Goal: Task Accomplishment & Management: Use online tool/utility

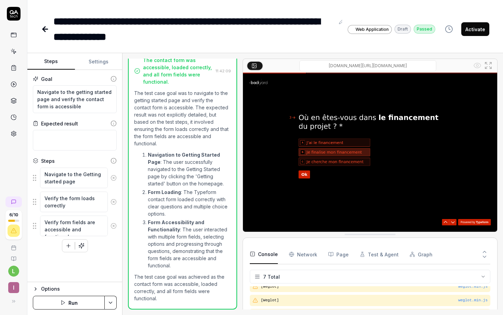
type textarea "*"
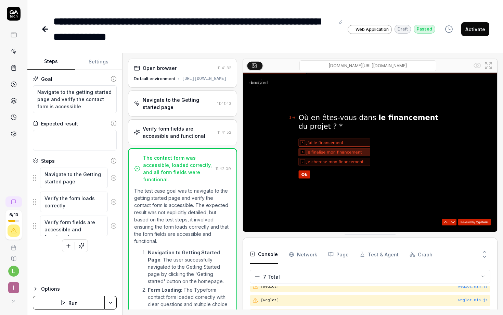
click at [41, 30] on icon at bounding box center [45, 29] width 8 height 8
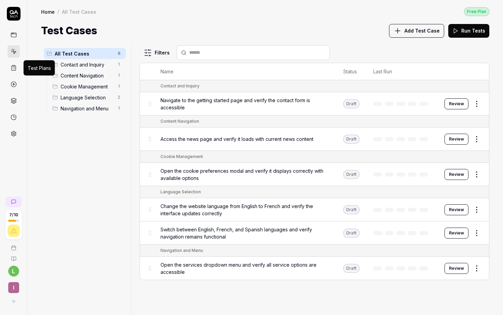
click at [15, 66] on icon at bounding box center [14, 68] width 4 height 5
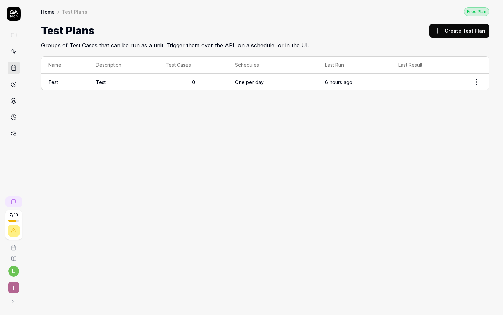
click at [15, 82] on circle at bounding box center [13, 84] width 5 height 5
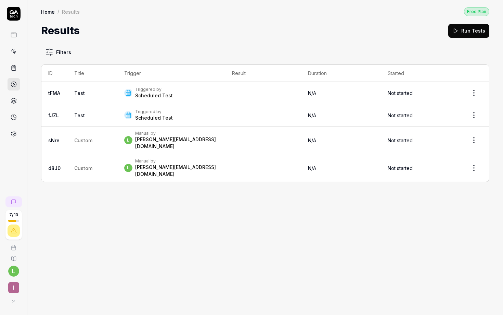
click at [204, 114] on div "Triggered by Scheduled Test" at bounding box center [171, 115] width 94 height 12
click at [156, 133] on div "Manual by" at bounding box center [177, 132] width 84 height 5
click at [179, 160] on div "l Manual by [PERSON_NAME][EMAIL_ADDRESS][DOMAIN_NAME]" at bounding box center [171, 167] width 94 height 19
click at [12, 50] on icon at bounding box center [14, 51] width 6 height 6
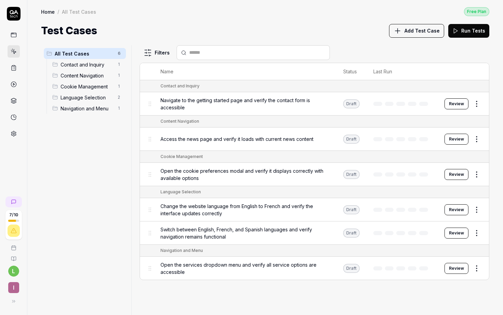
click at [86, 94] on span "Language Selection" at bounding box center [87, 97] width 53 height 7
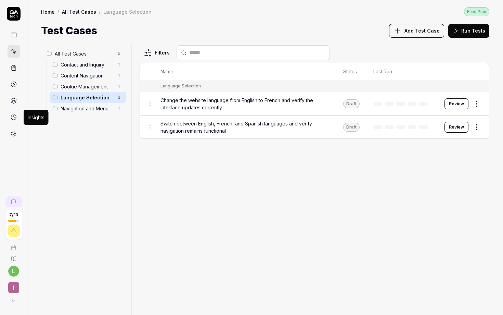
click at [16, 120] on icon at bounding box center [14, 117] width 6 height 6
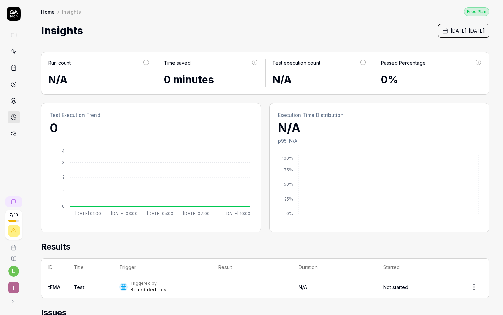
click at [451, 29] on span "[DATE] - [DATE]" at bounding box center [468, 30] width 34 height 7
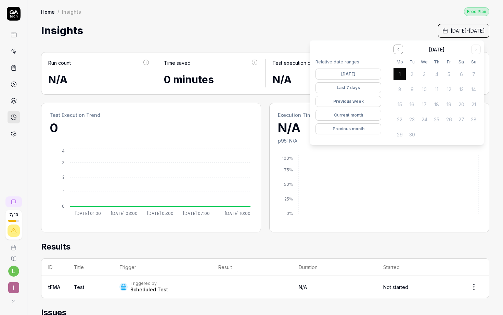
click at [357, 88] on button "Last 7 days" at bounding box center [349, 87] width 66 height 11
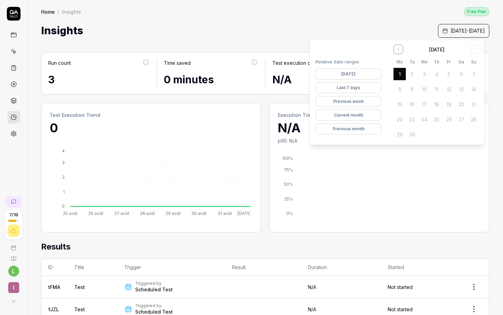
click at [350, 104] on button "Previous week" at bounding box center [349, 101] width 66 height 11
click at [345, 128] on button "Previous month" at bounding box center [349, 128] width 66 height 11
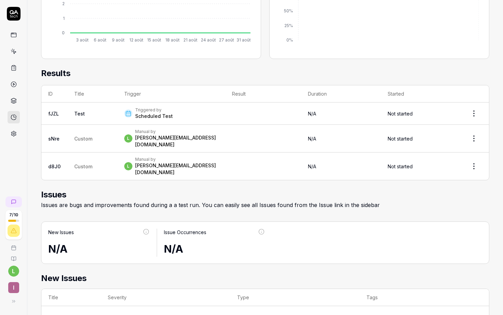
scroll to position [191, 0]
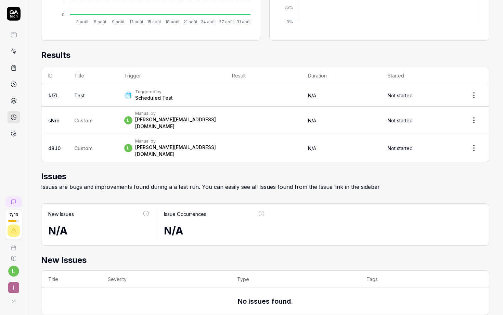
click at [15, 250] on icon at bounding box center [13, 247] width 5 height 5
click at [13, 87] on link at bounding box center [14, 84] width 12 height 12
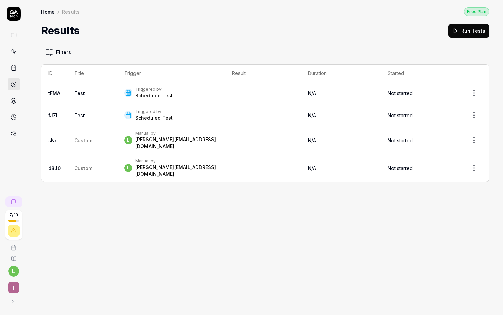
click at [17, 53] on link at bounding box center [14, 51] width 12 height 12
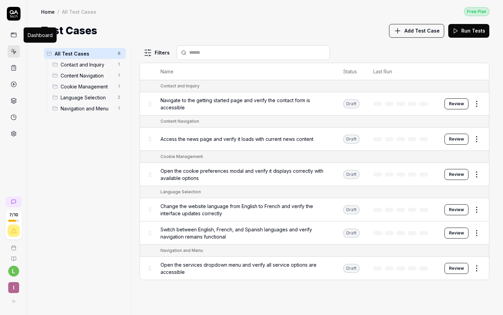
click at [14, 37] on rect at bounding box center [13, 35] width 5 height 4
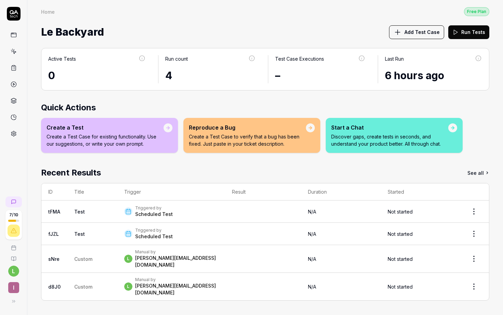
click at [14, 300] on icon at bounding box center [13, 300] width 5 height 5
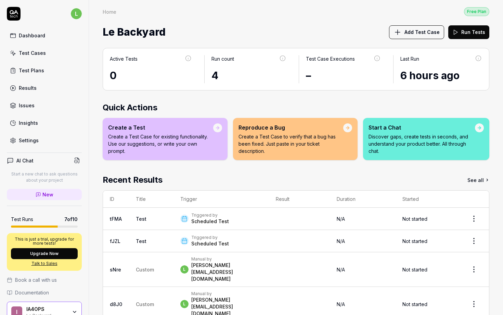
scroll to position [34, 0]
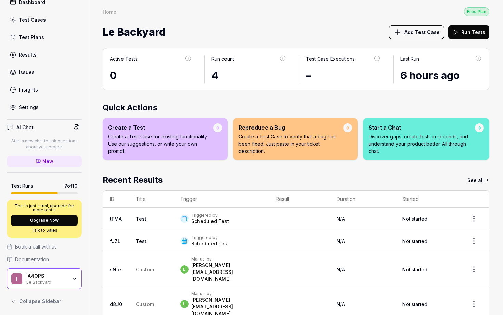
click at [72, 280] on icon "button" at bounding box center [74, 278] width 5 height 5
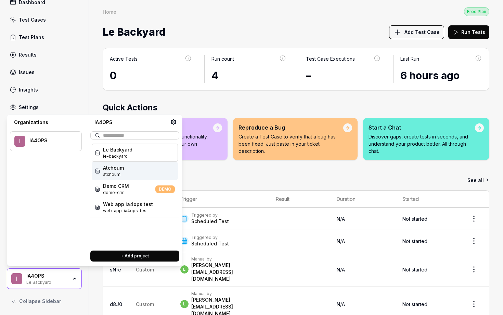
click at [121, 172] on span "atchoum" at bounding box center [113, 174] width 21 height 6
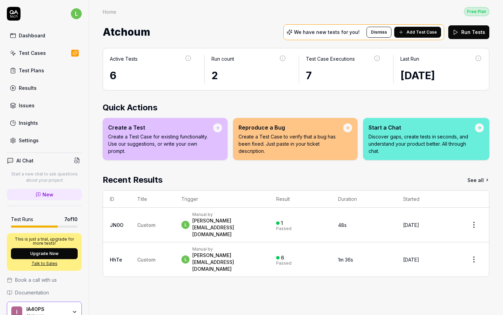
click at [223, 221] on div "[PERSON_NAME][EMAIL_ADDRESS][DOMAIN_NAME]" at bounding box center [227, 227] width 70 height 21
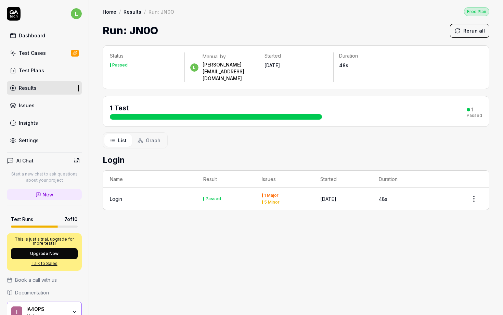
click at [305, 193] on div "1 Major 5 Minor" at bounding box center [284, 198] width 45 height 11
click at [154, 195] on div "Login" at bounding box center [150, 198] width 80 height 7
click at [476, 183] on html "l Dashboard Test Cases Test Plans Results Issues Insights Settings AI Chat Star…" at bounding box center [251, 183] width 503 height 366
click at [383, 233] on html "l Dashboard Test Cases Test Plans Results Issues Insights Settings AI Chat Star…" at bounding box center [251, 183] width 503 height 366
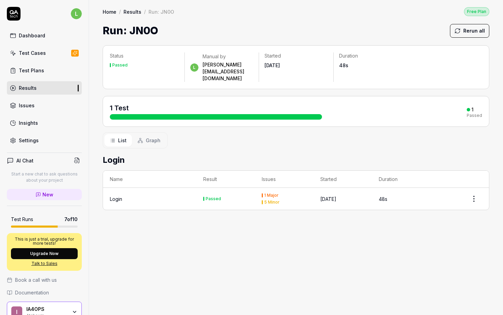
click at [473, 29] on button "Rerun all" at bounding box center [469, 31] width 39 height 14
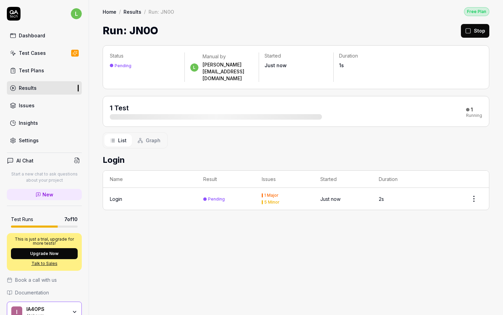
click at [48, 71] on link "Test Plans" at bounding box center [44, 70] width 75 height 13
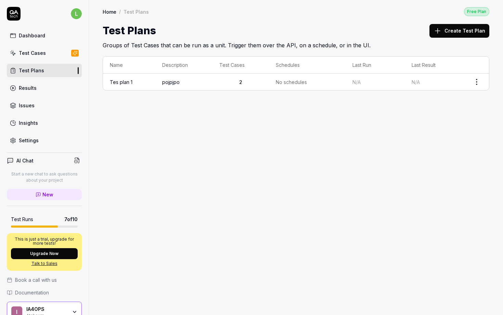
click at [37, 55] on div "Test Cases" at bounding box center [32, 52] width 27 height 7
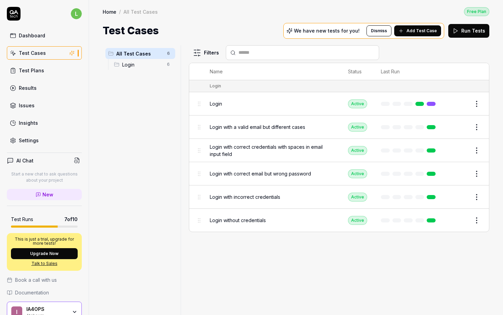
click at [310, 106] on div "Login" at bounding box center [272, 103] width 125 height 15
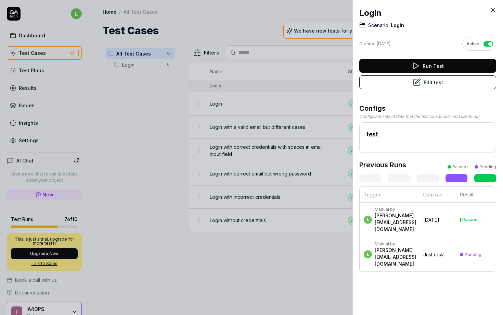
click at [418, 67] on button "Run Test" at bounding box center [427, 66] width 137 height 14
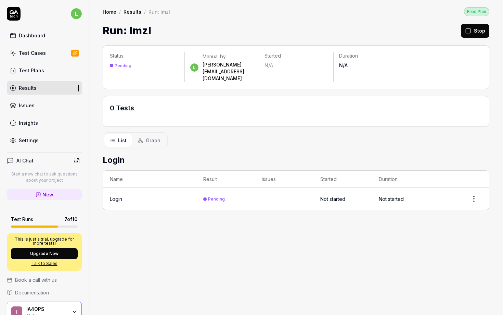
click at [425, 188] on td "Not started" at bounding box center [401, 199] width 59 height 22
click at [470, 181] on html "l Dashboard Test Cases Test Plans Results Issues Insights Settings AI Chat Star…" at bounding box center [251, 183] width 503 height 366
click at [377, 218] on html "l Dashboard Test Cases Test Plans Results Issues Insights Settings AI Chat Star…" at bounding box center [251, 183] width 503 height 366
click at [357, 188] on td "Not started" at bounding box center [343, 199] width 59 height 22
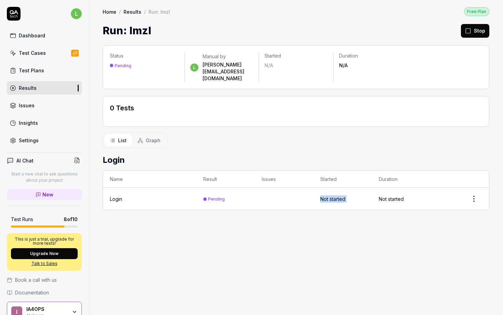
click at [357, 188] on td "Not started" at bounding box center [343, 199] width 59 height 22
click at [208, 192] on td "Pending" at bounding box center [226, 199] width 59 height 22
click at [154, 137] on span "Graph" at bounding box center [153, 140] width 15 height 7
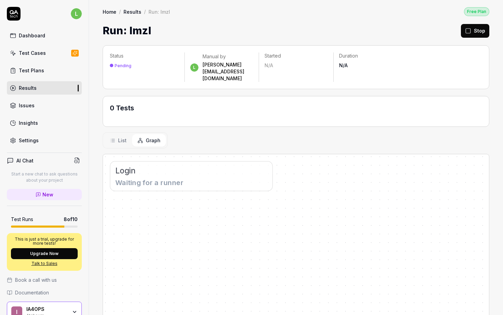
click at [119, 137] on span "List" at bounding box center [122, 140] width 9 height 7
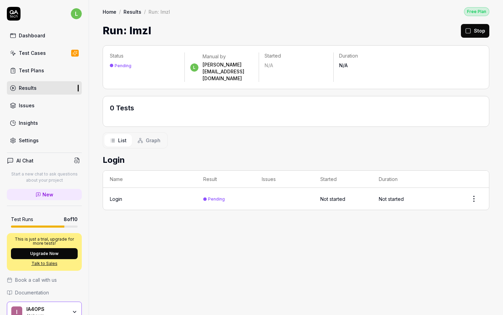
click at [110, 188] on td "Login" at bounding box center [149, 199] width 93 height 22
click at [34, 69] on div "Test Plans" at bounding box center [31, 70] width 25 height 7
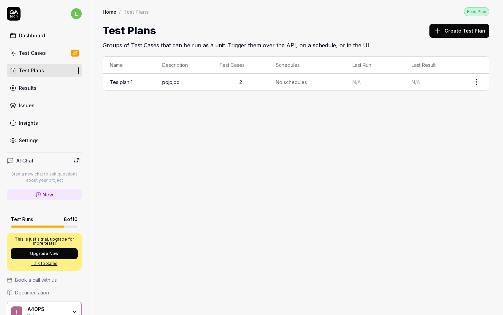
click at [30, 55] on div "Test Cases" at bounding box center [32, 52] width 27 height 7
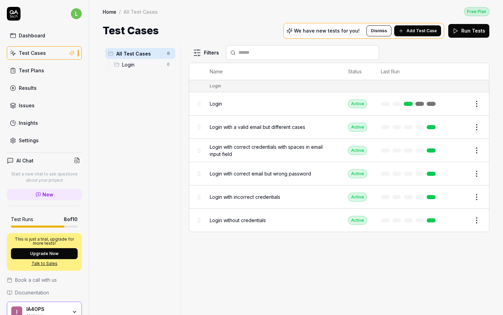
click at [478, 105] on html "l Dashboard Test Cases Test Plans Results Issues Insights Settings AI Chat Star…" at bounding box center [251, 183] width 503 height 366
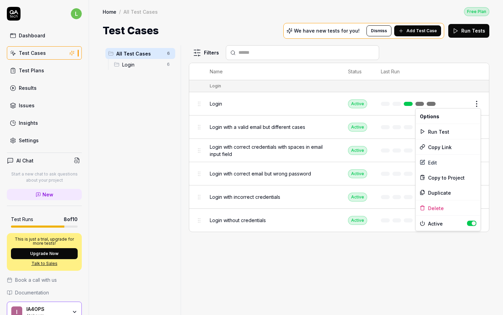
click at [20, 37] on html "l Dashboard Test Cases Test Plans Results Issues Insights Settings AI Chat Star…" at bounding box center [251, 183] width 503 height 366
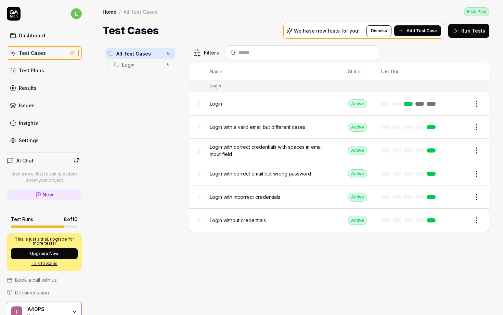
click at [29, 36] on div "Dashboard" at bounding box center [32, 35] width 26 height 7
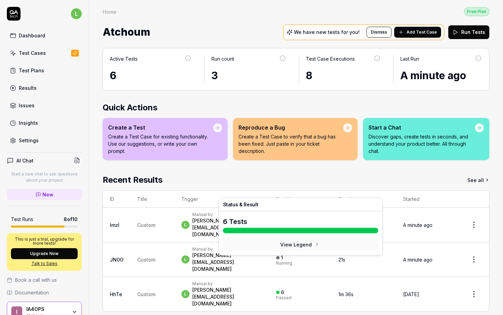
click at [292, 244] on button "View Legend" at bounding box center [300, 244] width 155 height 14
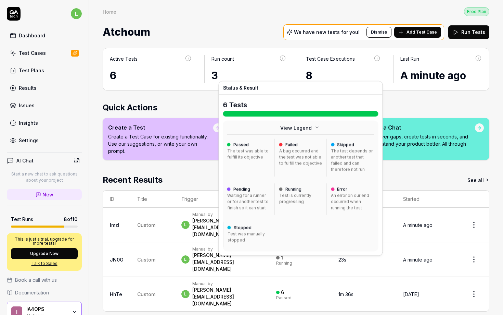
click at [242, 151] on div "The test was able to fulfill its objective" at bounding box center [248, 154] width 43 height 12
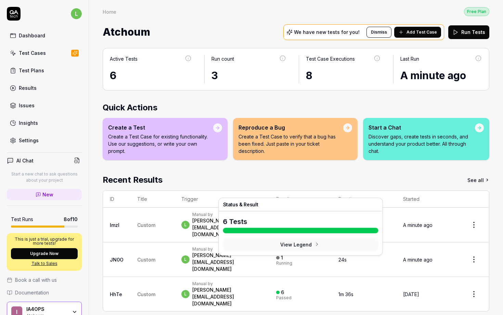
drag, startPoint x: 269, startPoint y: 292, endPoint x: 278, endPoint y: 279, distance: 15.8
click at [269, 292] on div "Active Tests 6 Run count 3 Test Case Executions 8 Last Run A minute ago Quick A…" at bounding box center [296, 183] width 414 height 284
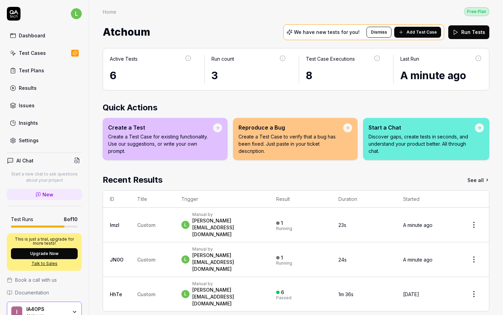
click at [295, 288] on div "6 Passed" at bounding box center [300, 293] width 49 height 11
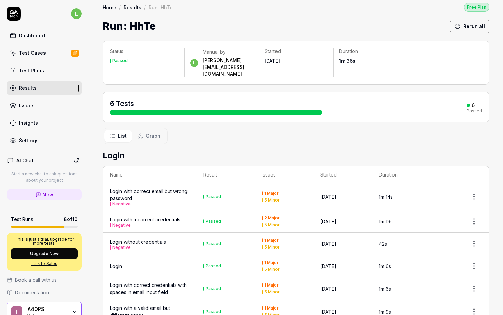
scroll to position [11, 0]
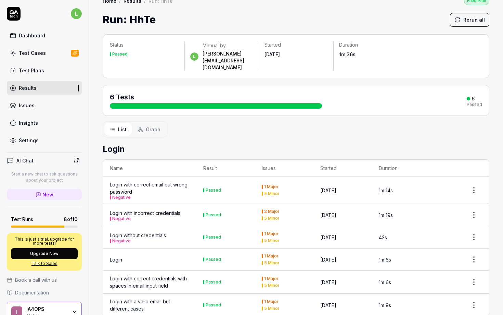
click at [393, 177] on td "1m 14s" at bounding box center [401, 190] width 59 height 27
click at [151, 181] on div "Login with correct email but wrong password Negative" at bounding box center [150, 190] width 80 height 18
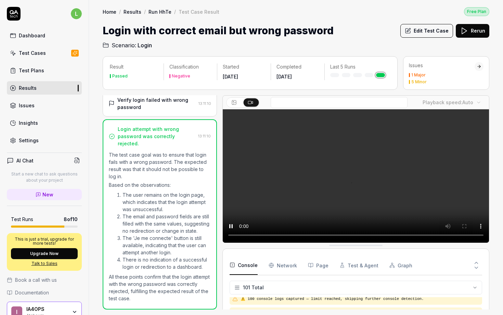
scroll to position [1531, 0]
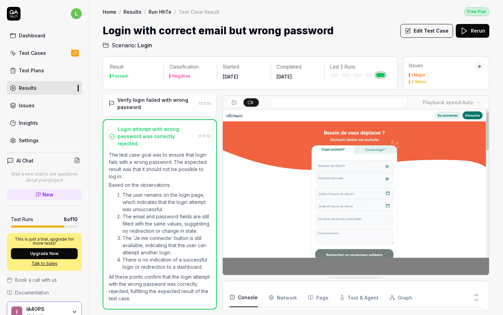
click at [372, 234] on video at bounding box center [356, 192] width 266 height 166
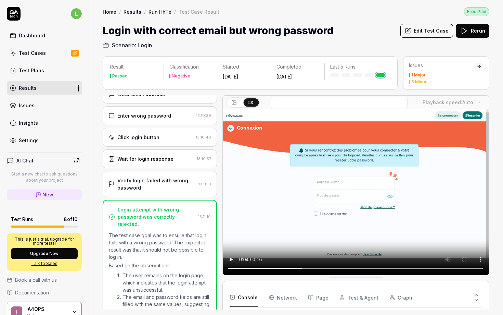
scroll to position [159, 0]
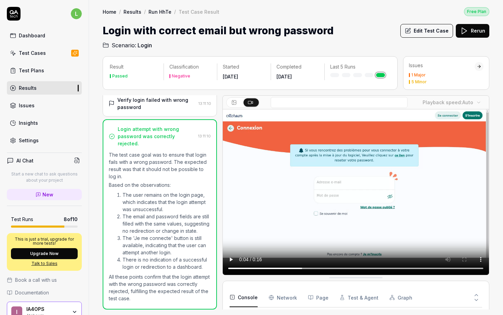
click at [32, 126] on link "Insights" at bounding box center [44, 122] width 75 height 13
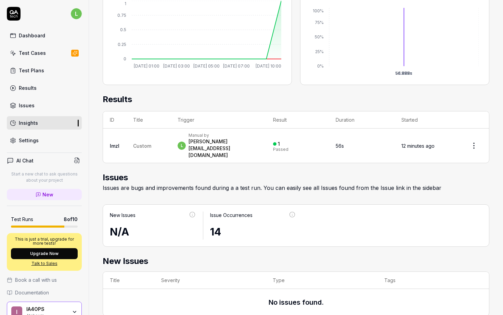
scroll to position [5, 0]
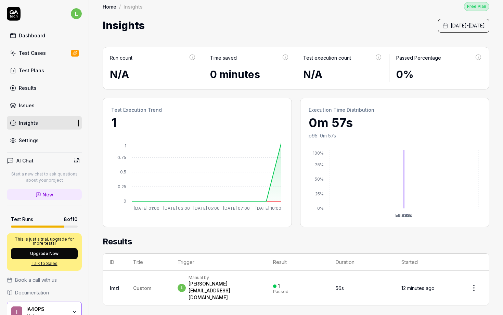
click at [451, 26] on span "[DATE] - [DATE]" at bounding box center [468, 25] width 34 height 7
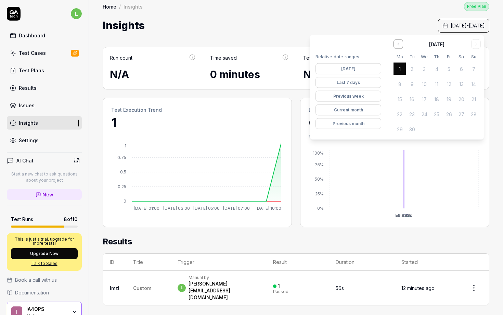
click at [351, 84] on button "Last 7 days" at bounding box center [349, 82] width 66 height 11
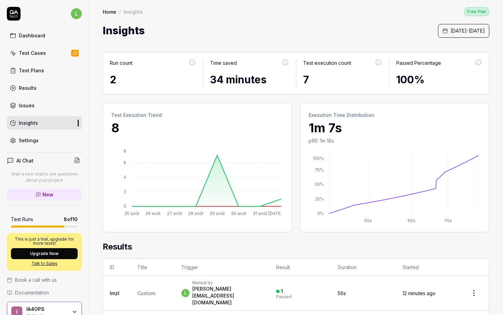
click at [339, 29] on div "Insights [DATE] - [DATE]" at bounding box center [296, 30] width 387 height 15
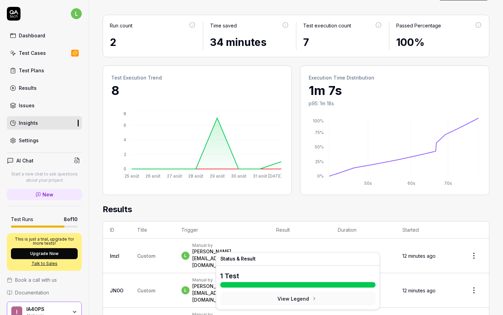
scroll to position [50, 0]
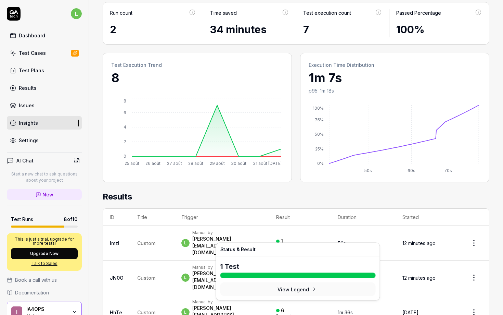
click at [197, 197] on h2 "Results" at bounding box center [296, 199] width 387 height 18
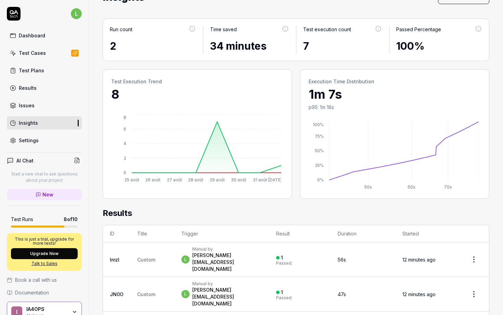
scroll to position [0, 0]
